Goal: Task Accomplishment & Management: Manage account settings

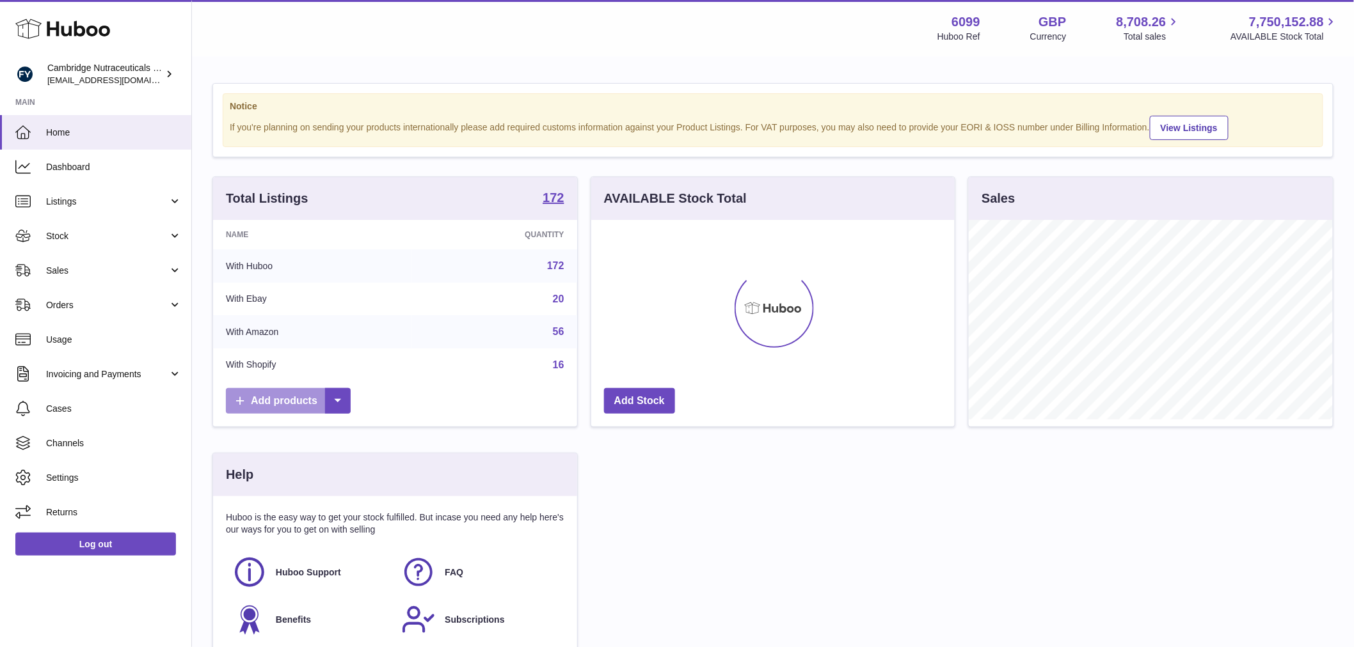
scroll to position [200, 363]
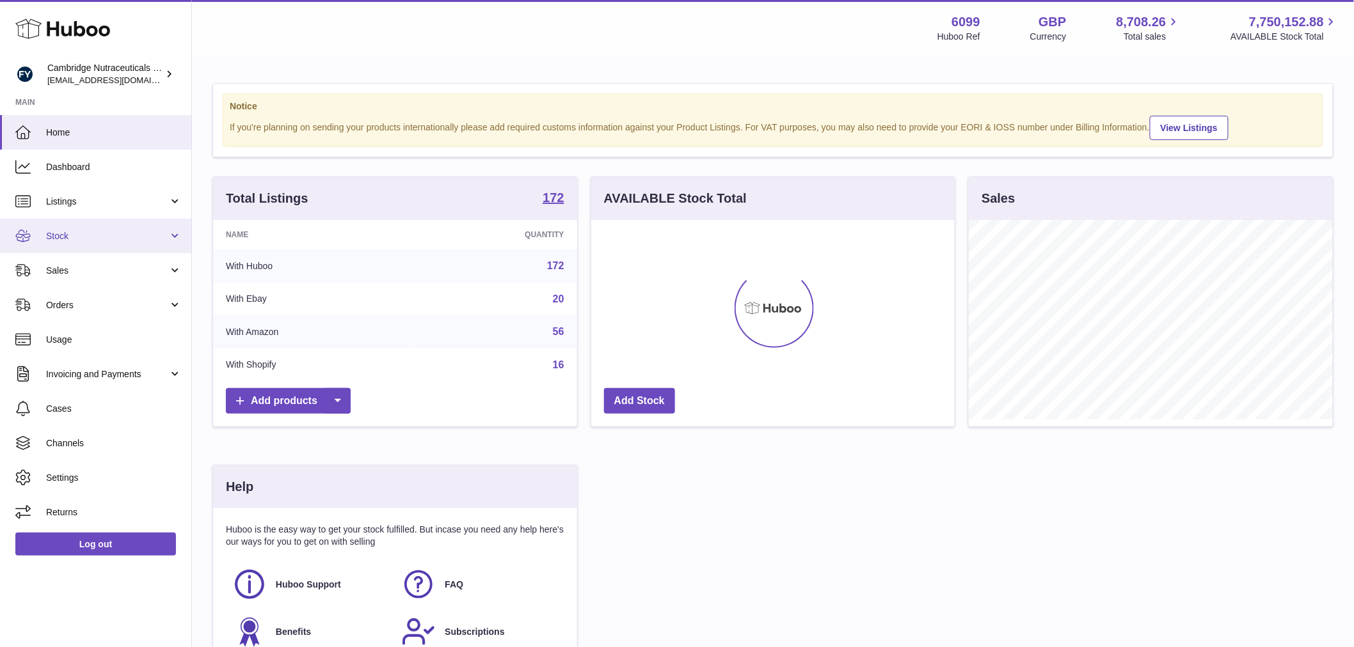
click at [104, 230] on span "Stock" at bounding box center [107, 236] width 122 height 12
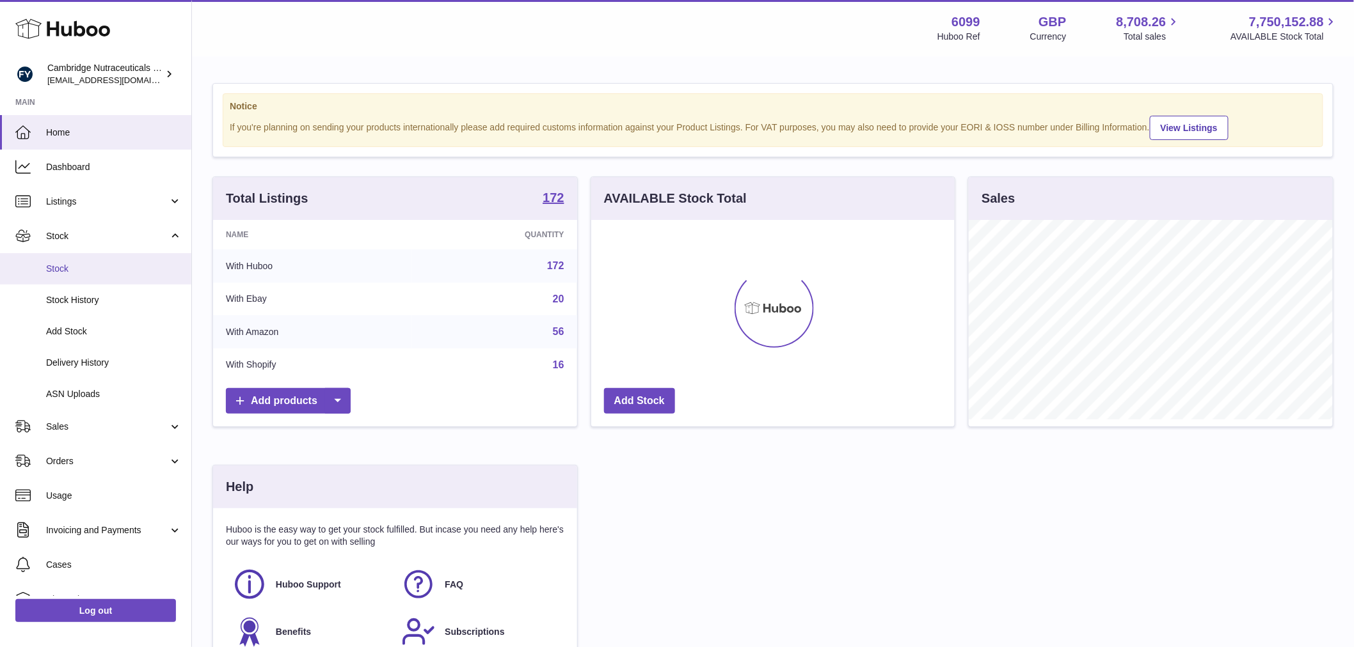
click at [99, 261] on link "Stock" at bounding box center [95, 268] width 191 height 31
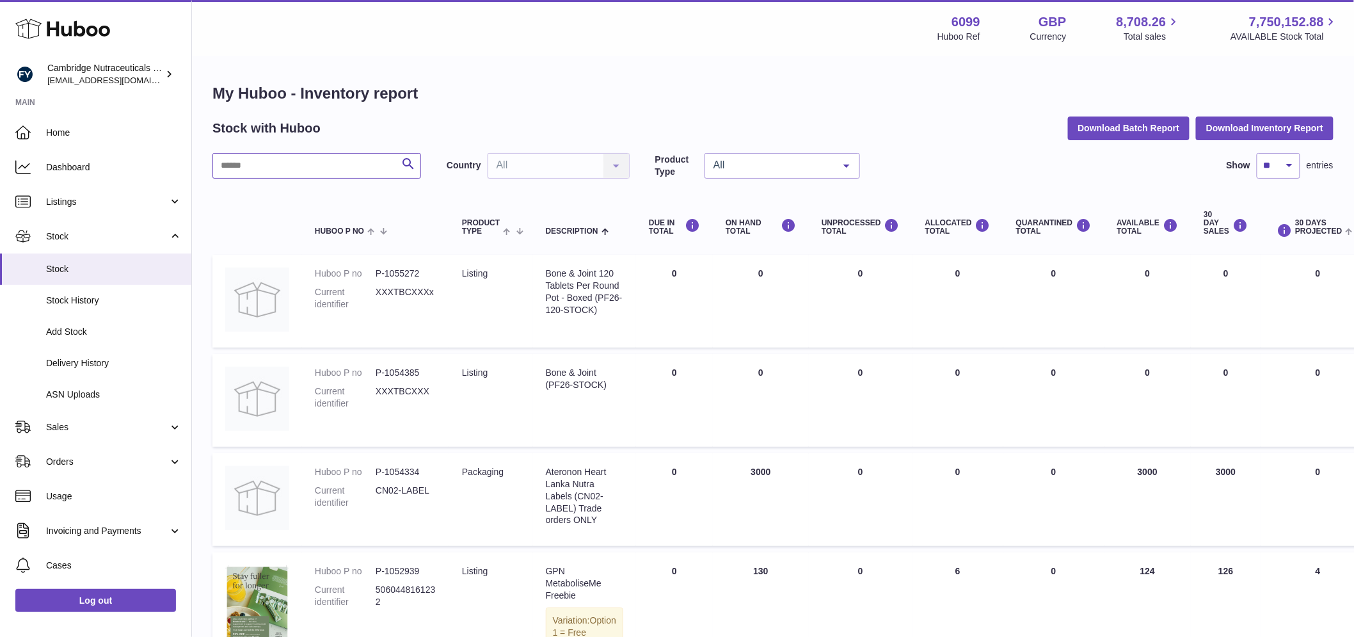
click at [310, 165] on input "text" at bounding box center [316, 166] width 209 height 26
type input "***"
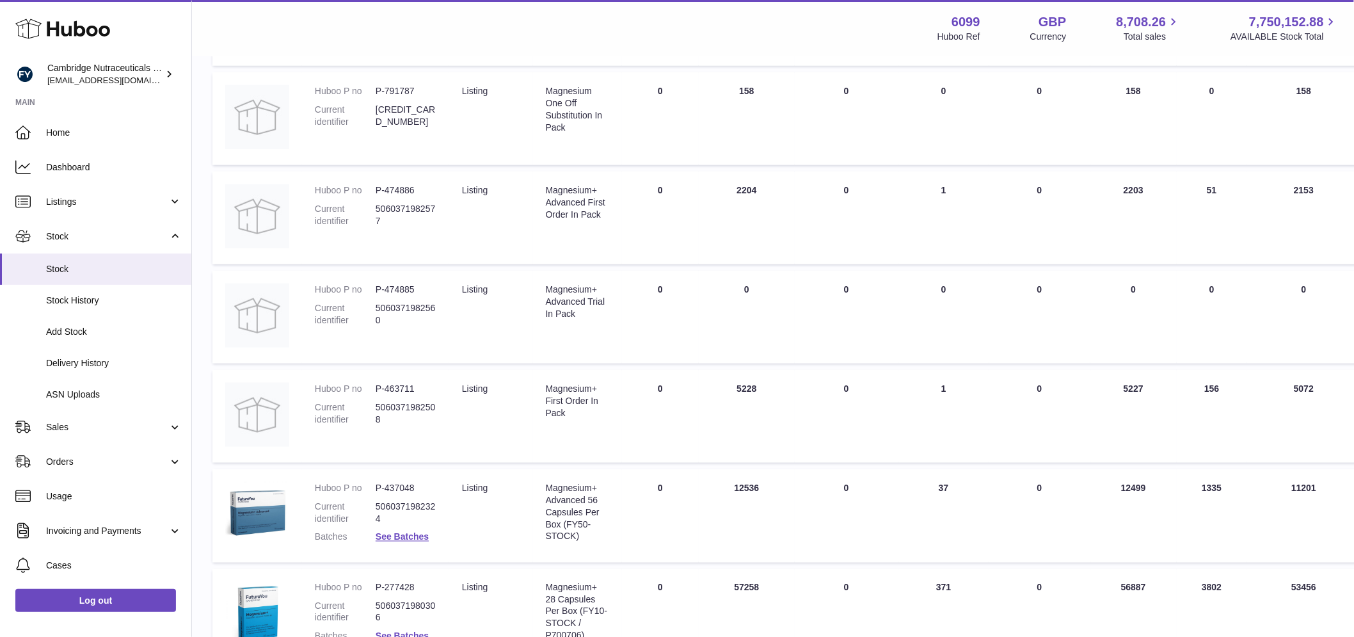
scroll to position [614, 0]
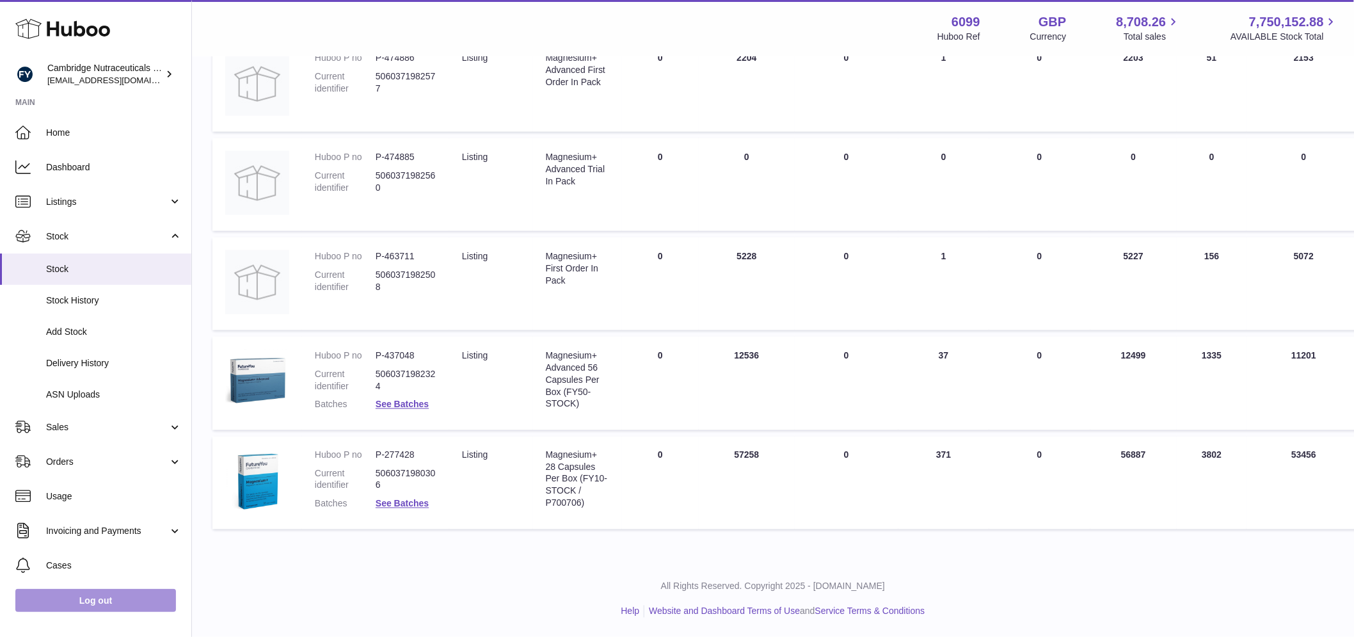
click at [136, 602] on link "Log out" at bounding box center [95, 600] width 161 height 23
